Goal: Task Accomplishment & Management: Use online tool/utility

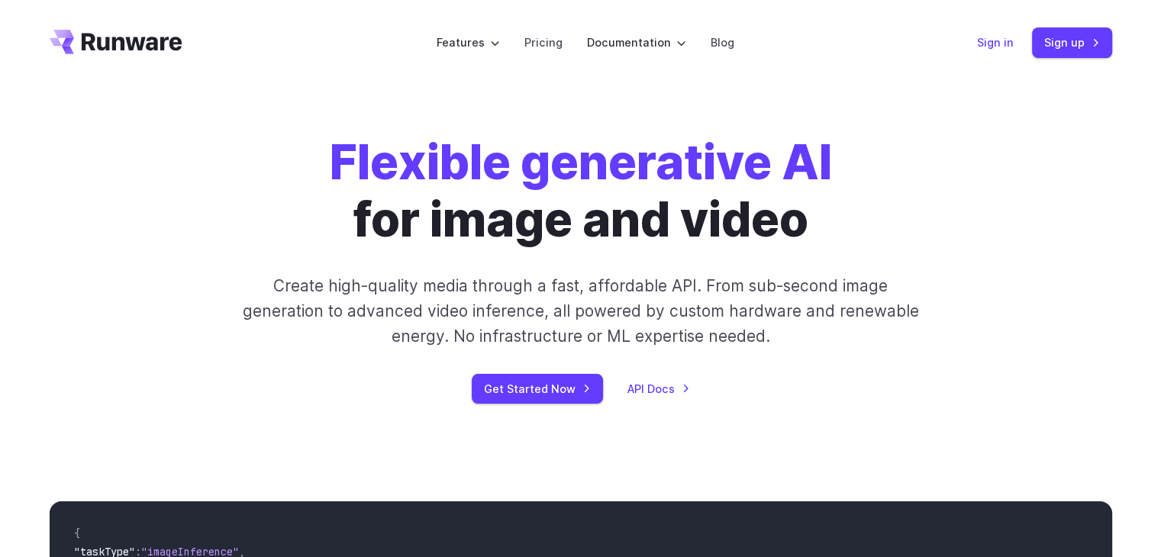
click at [994, 34] on link "Sign in" at bounding box center [995, 43] width 37 height 18
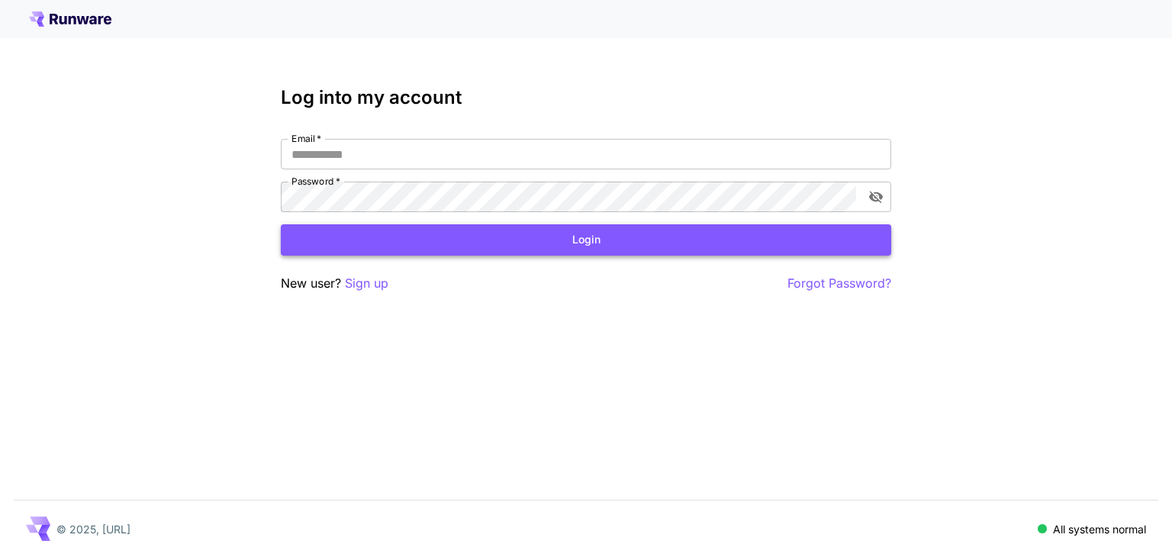
type input "**********"
click at [721, 244] on button "Login" at bounding box center [586, 239] width 611 height 31
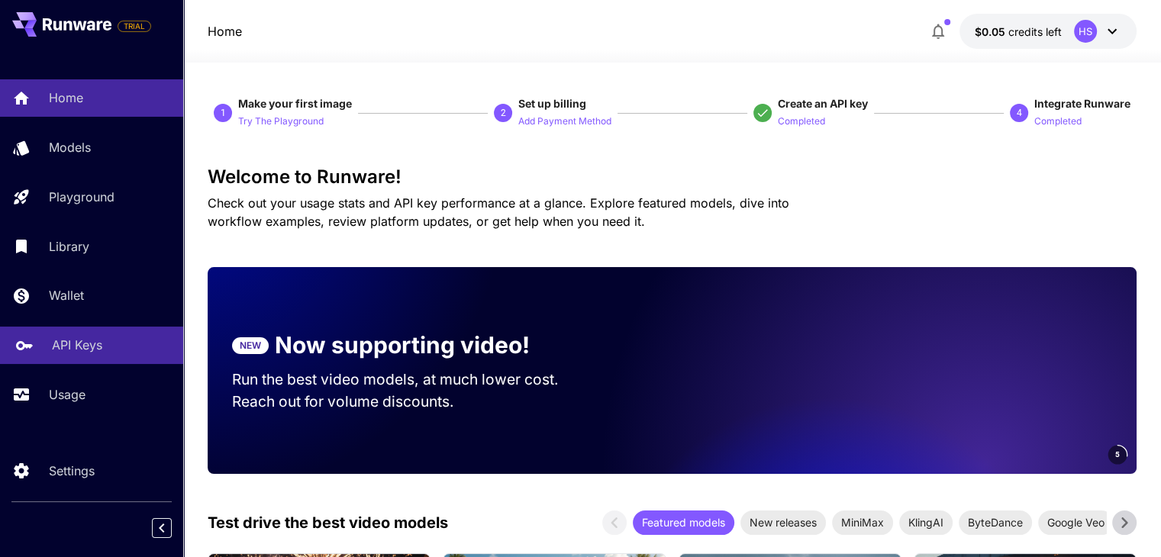
click at [67, 347] on p "API Keys" at bounding box center [77, 345] width 50 height 18
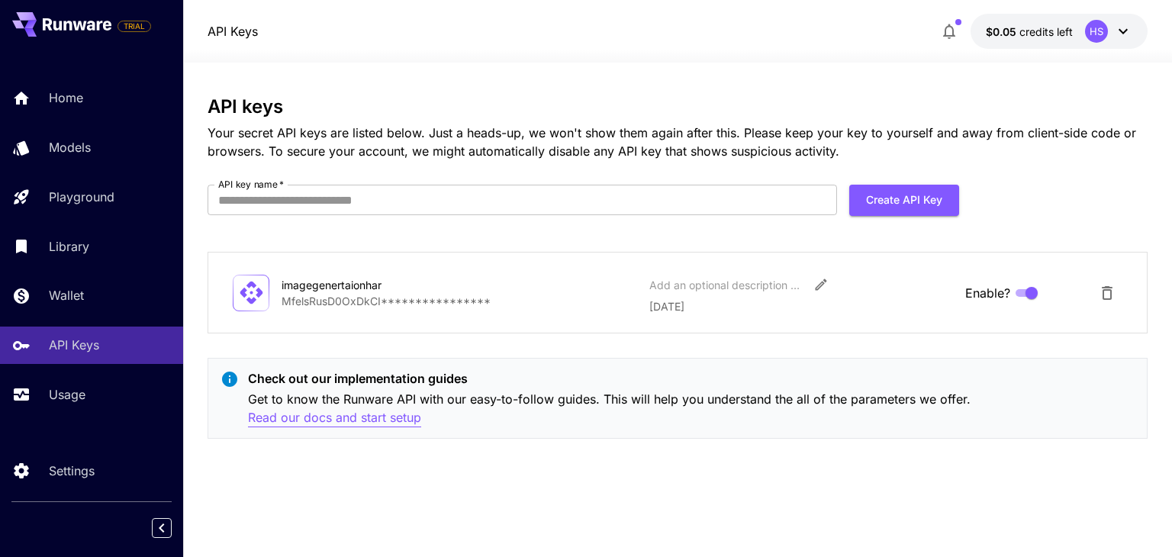
click at [370, 418] on p "Read our docs and start setup" at bounding box center [334, 417] width 173 height 19
click at [909, 199] on button "Create API Key" at bounding box center [905, 200] width 110 height 31
click at [540, 190] on input "API key name   *" at bounding box center [523, 200] width 630 height 31
click at [381, 205] on input "API key name   *" at bounding box center [523, 200] width 630 height 31
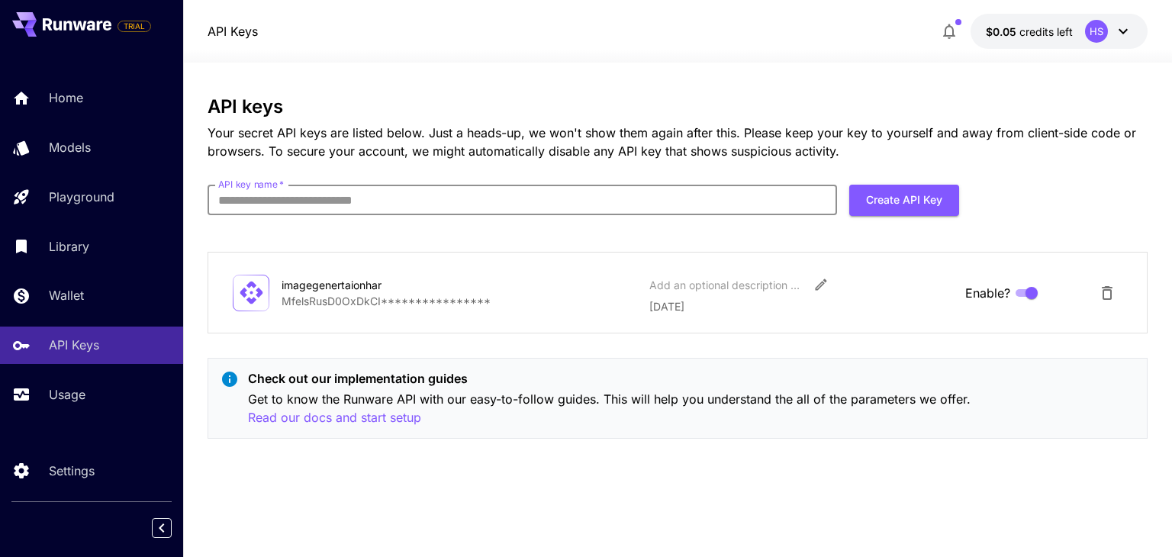
click at [381, 205] on input "API key name   *" at bounding box center [523, 200] width 630 height 31
type input "***"
click at [907, 209] on button "Create API Key" at bounding box center [905, 200] width 110 height 31
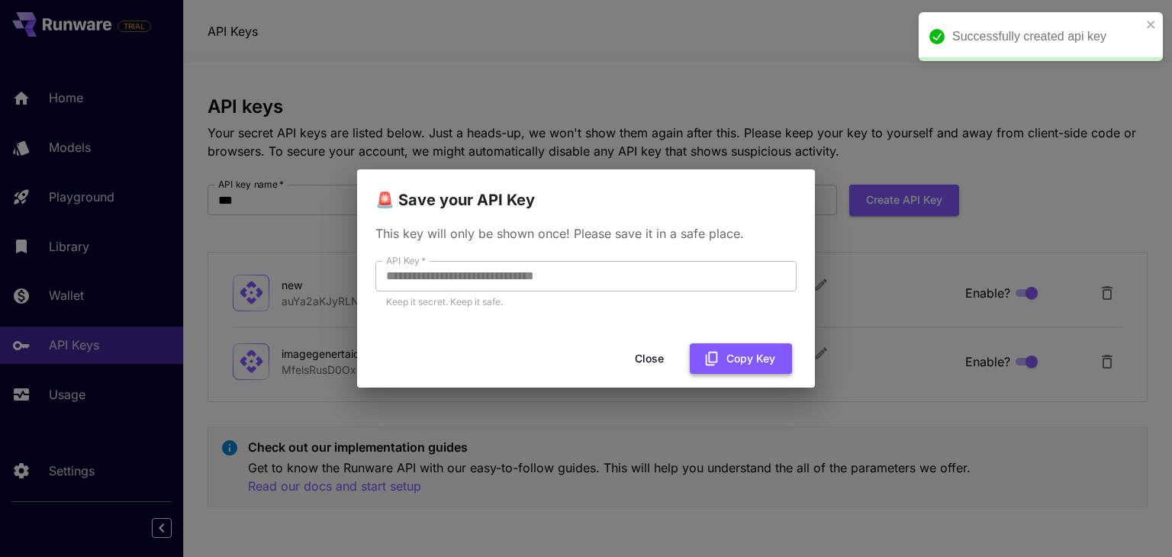
click at [760, 346] on button "Copy Key" at bounding box center [741, 359] width 102 height 31
click at [1034, 453] on div "**********" at bounding box center [586, 278] width 1172 height 557
click at [670, 360] on button "Close" at bounding box center [649, 359] width 69 height 31
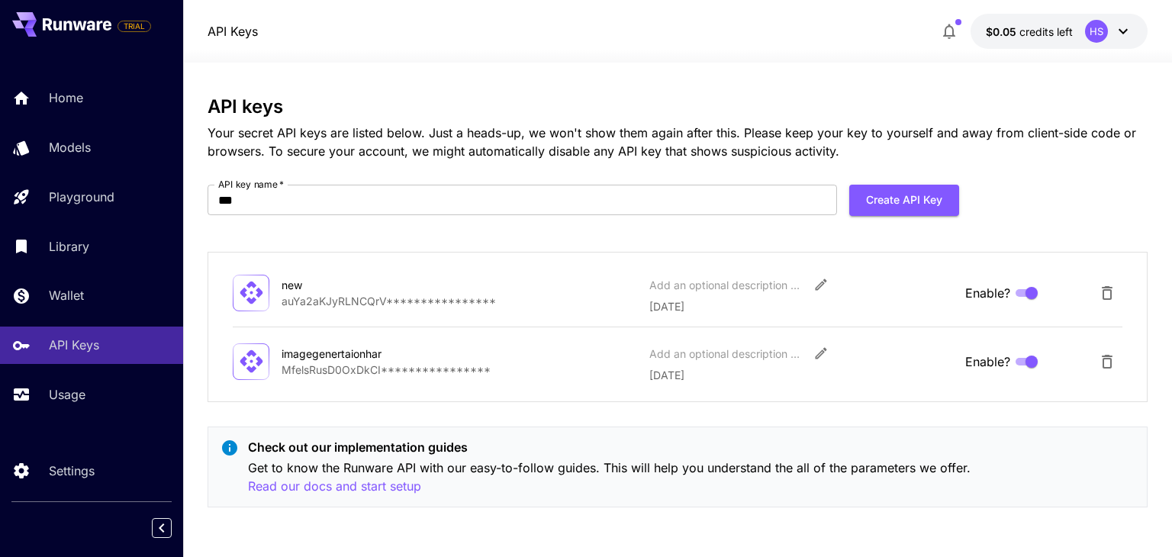
click at [1124, 34] on icon at bounding box center [1123, 31] width 18 height 18
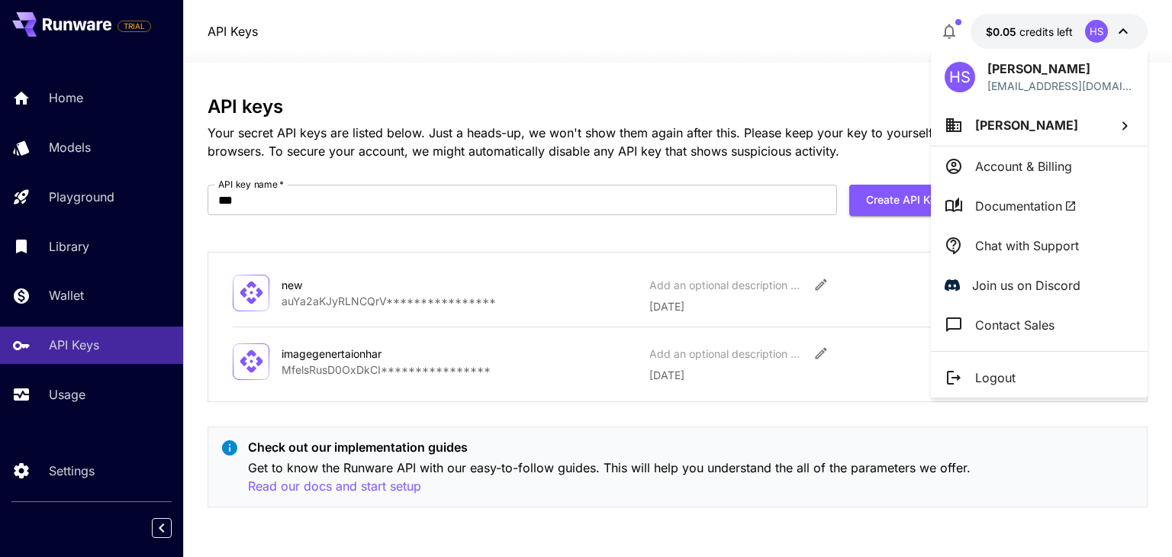
click at [759, 73] on div at bounding box center [586, 278] width 1172 height 557
